Goal: Find specific page/section: Find specific page/section

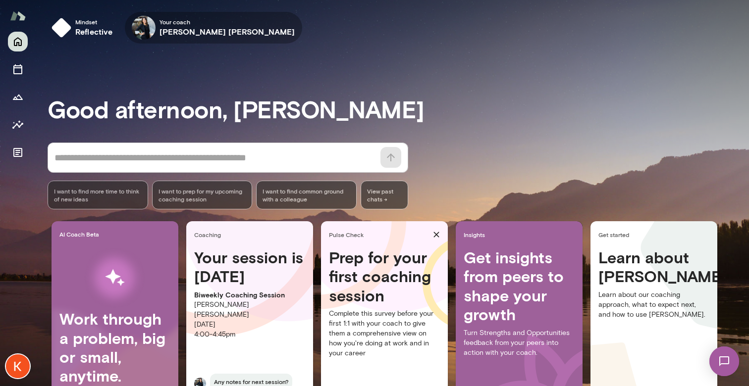
click at [186, 30] on h6 "[PERSON_NAME] [PERSON_NAME]" at bounding box center [228, 32] width 136 height 12
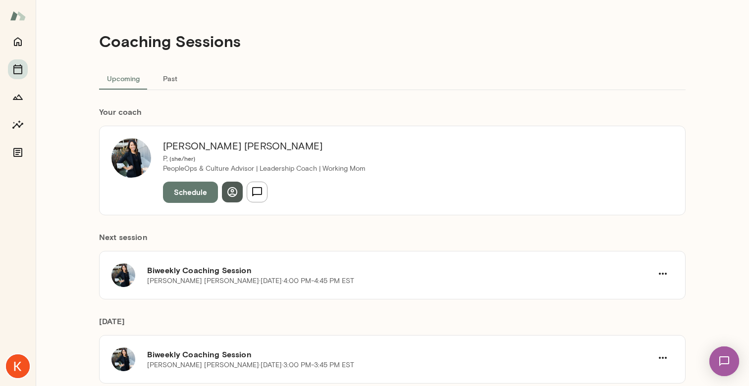
click at [237, 195] on icon "button" at bounding box center [232, 192] width 12 height 12
